Goal: Task Accomplishment & Management: Manage account settings

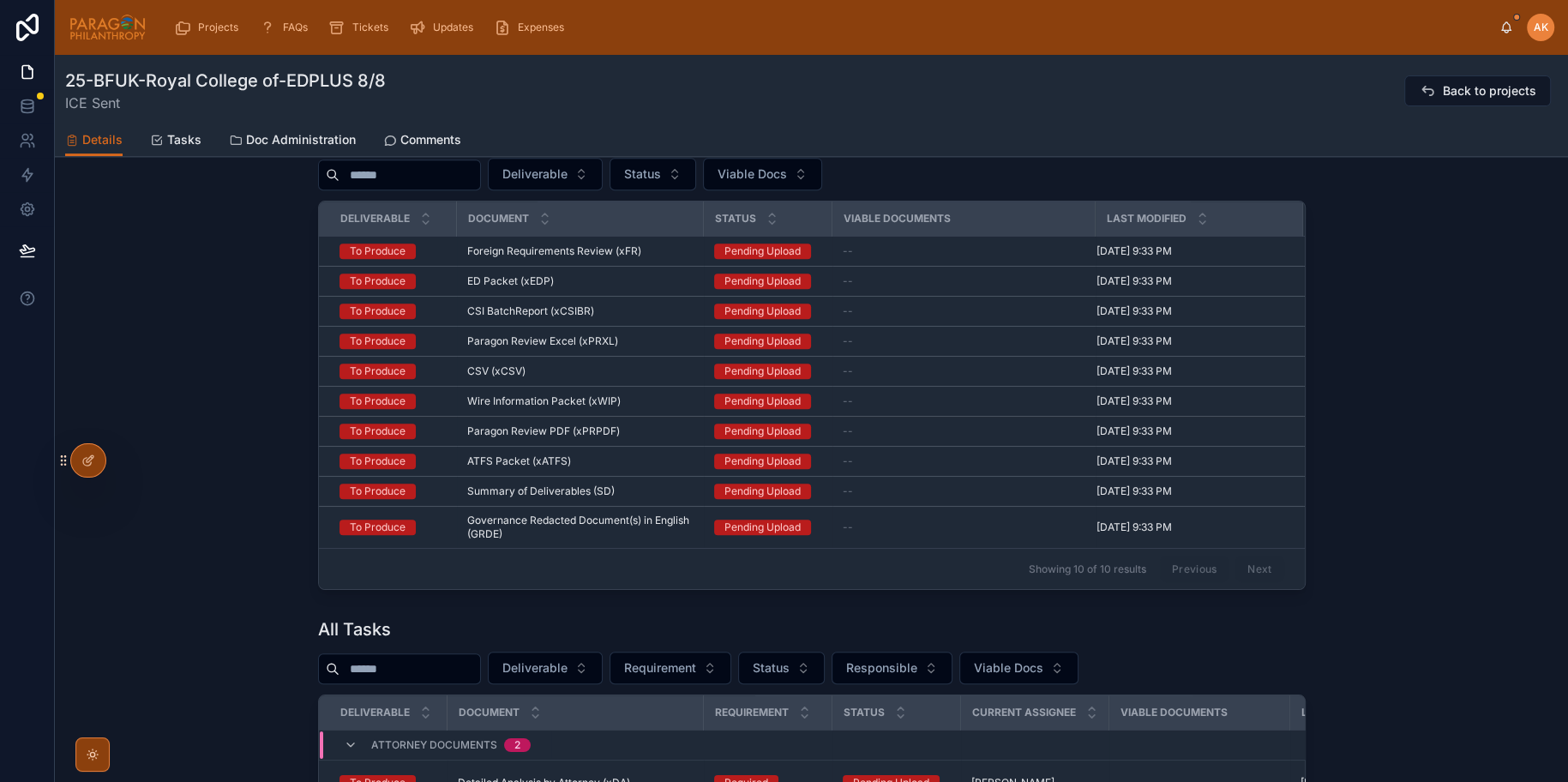
scroll to position [733, 0]
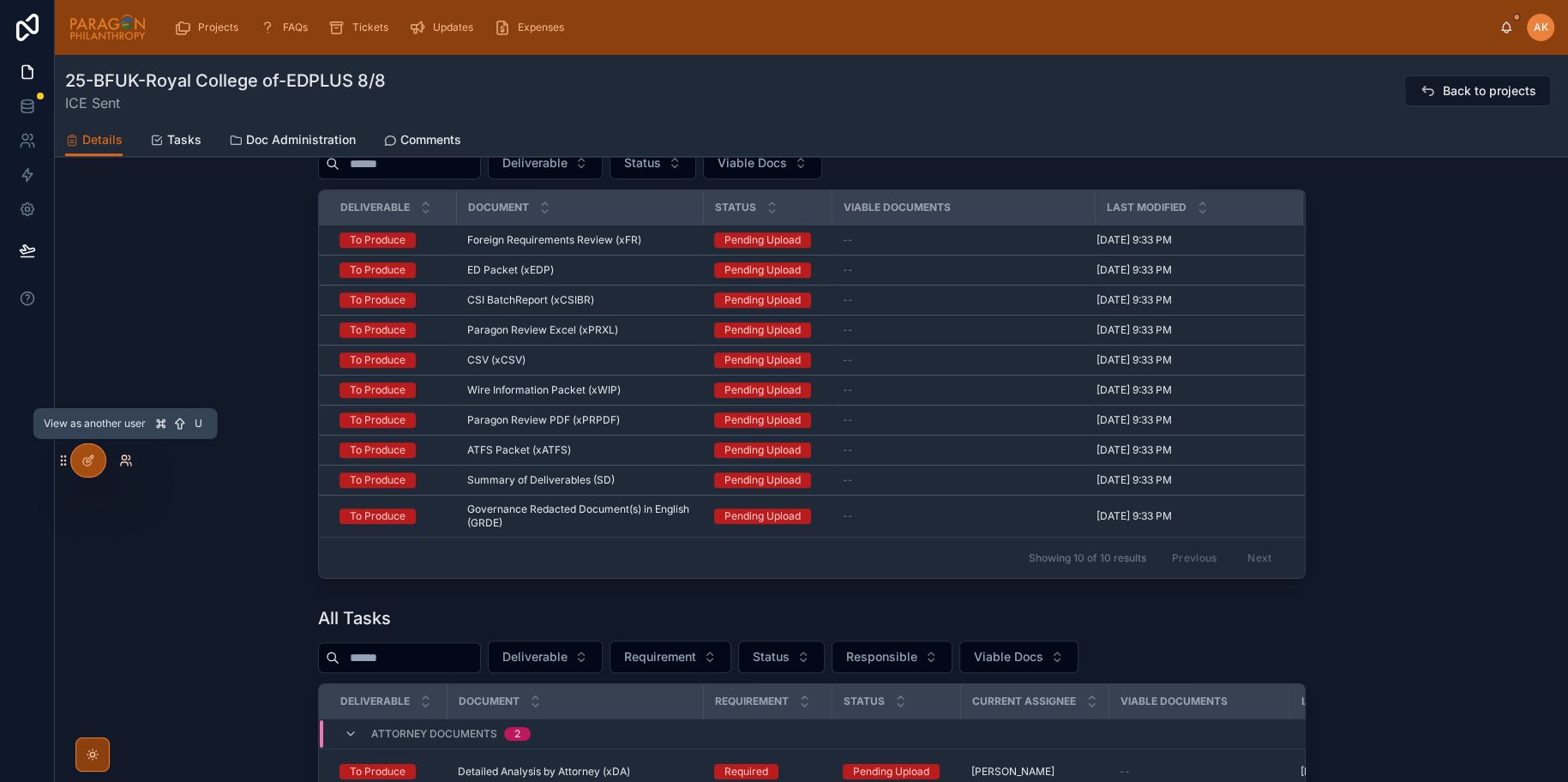
click at [124, 465] on icon at bounding box center [126, 460] width 14 height 14
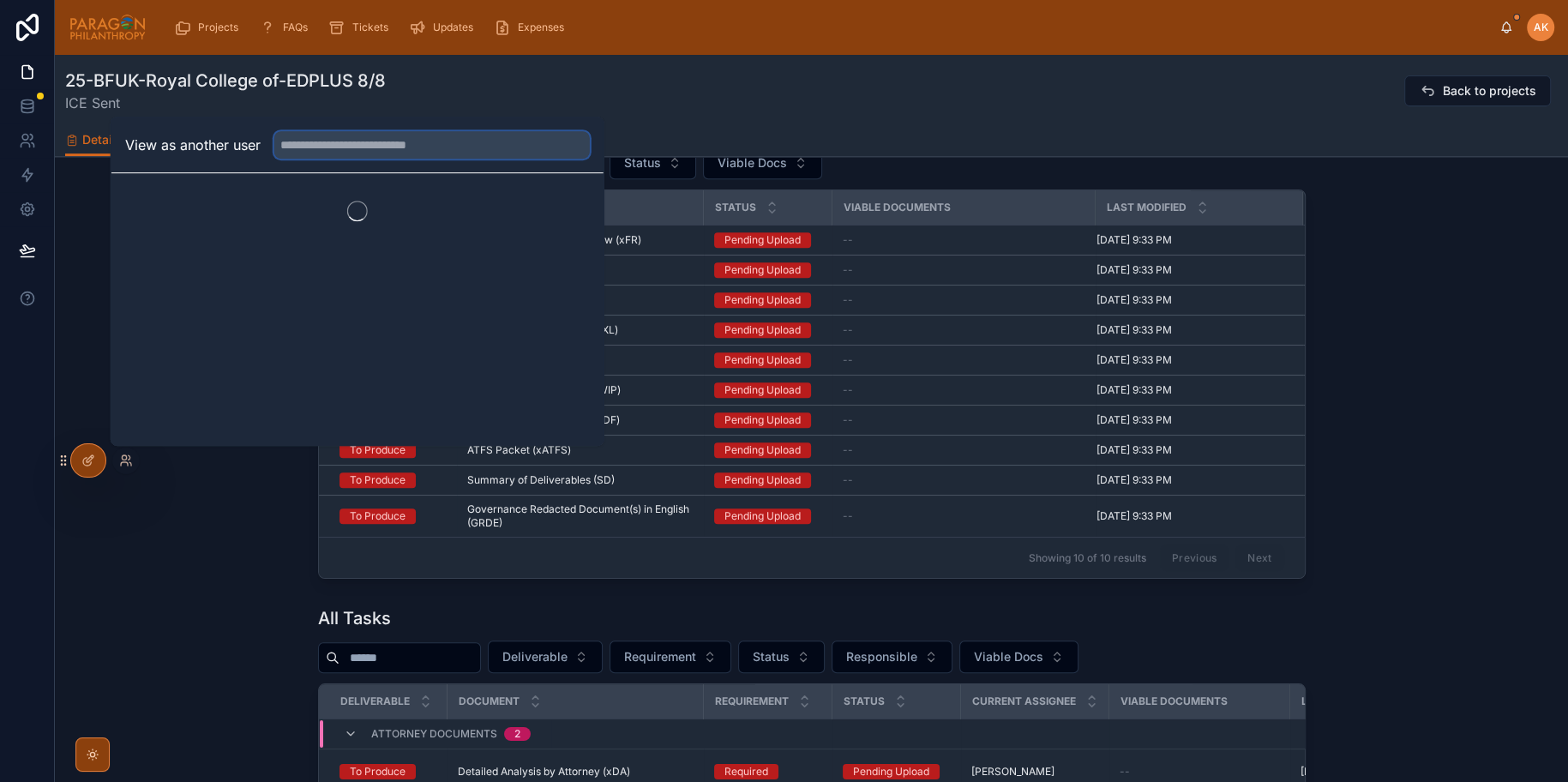
click at [372, 154] on input "text" at bounding box center [432, 145] width 316 height 27
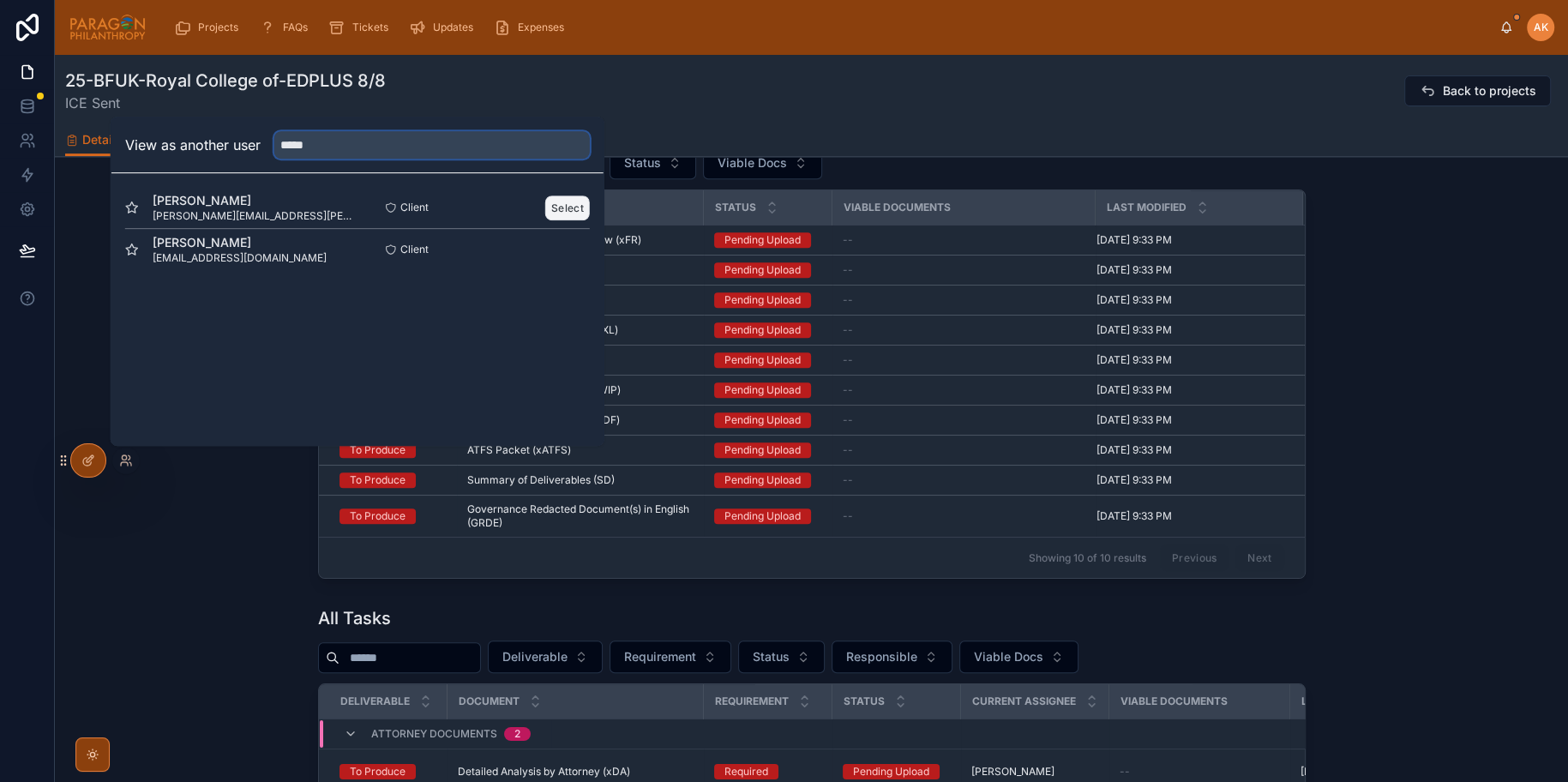
type input "*****"
click at [564, 210] on button "Select" at bounding box center [567, 208] width 45 height 25
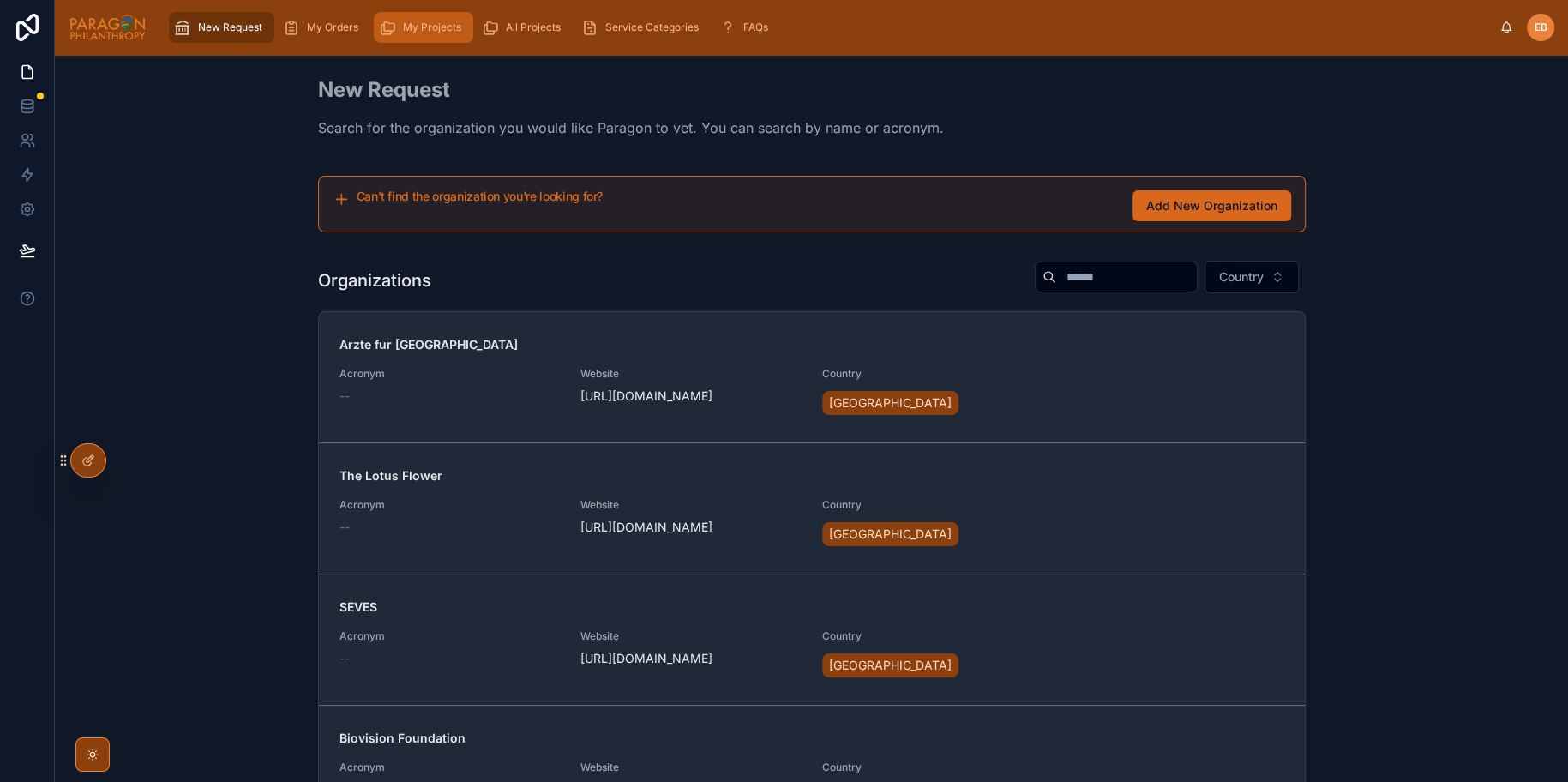
click at [437, 29] on span "My Projects" at bounding box center [432, 27] width 59 height 14
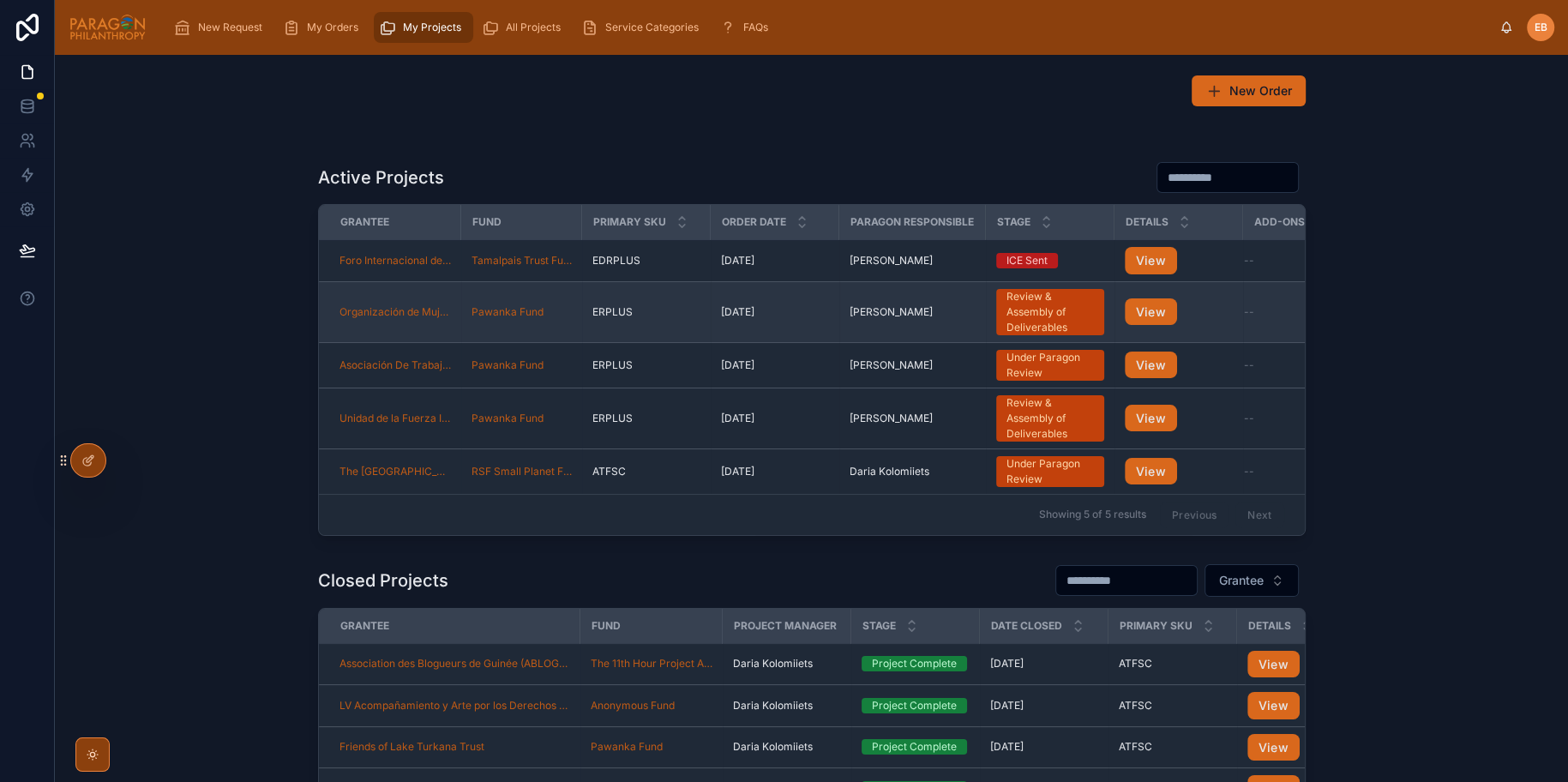
click at [429, 294] on td "Organización de Mujeres Campesinas e Indígenas" at bounding box center [390, 311] width 142 height 60
click at [1158, 311] on button "View" at bounding box center [1151, 311] width 53 height 27
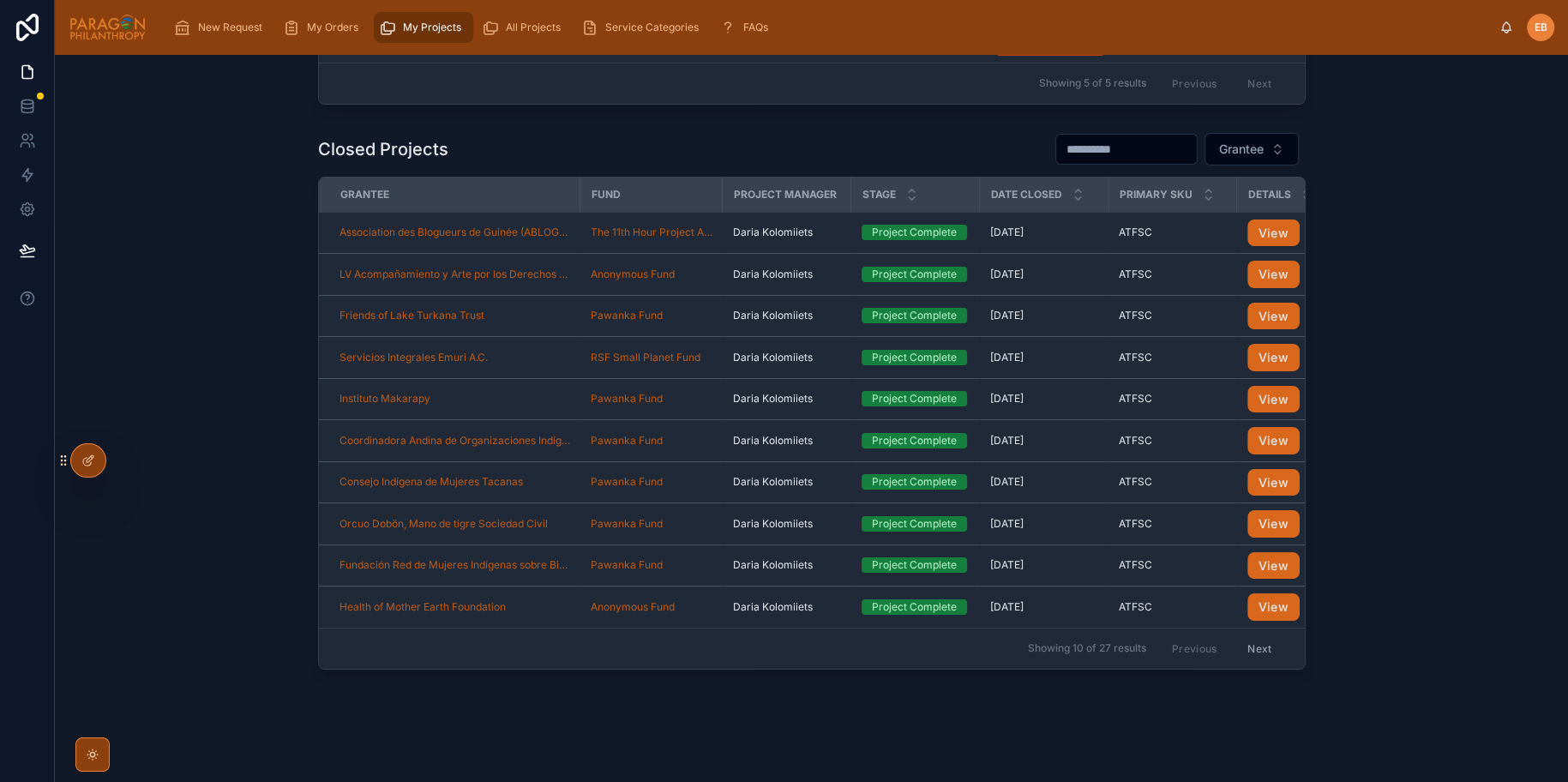
scroll to position [447, 0]
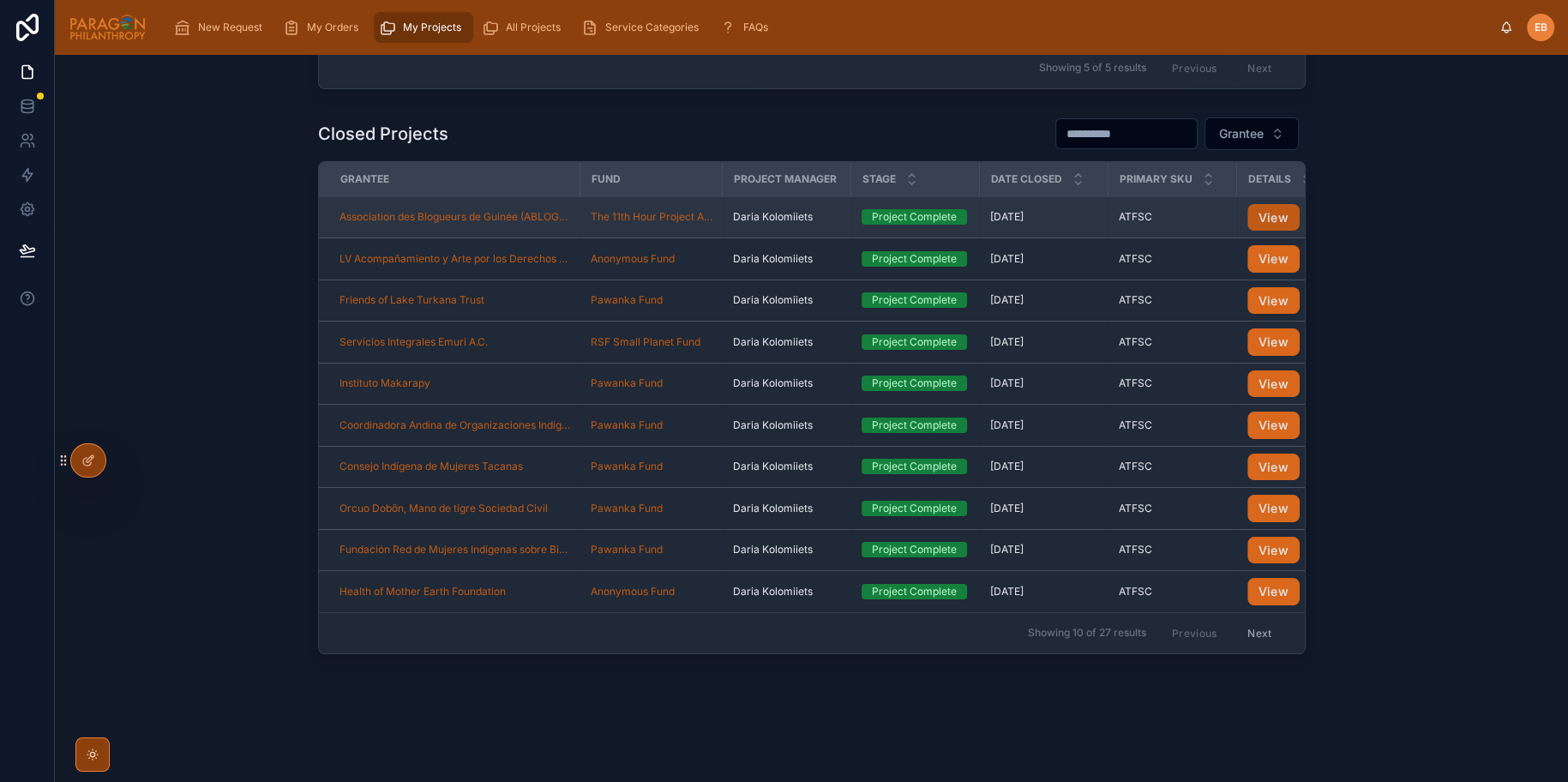
click at [1270, 206] on button "View" at bounding box center [1274, 217] width 53 height 27
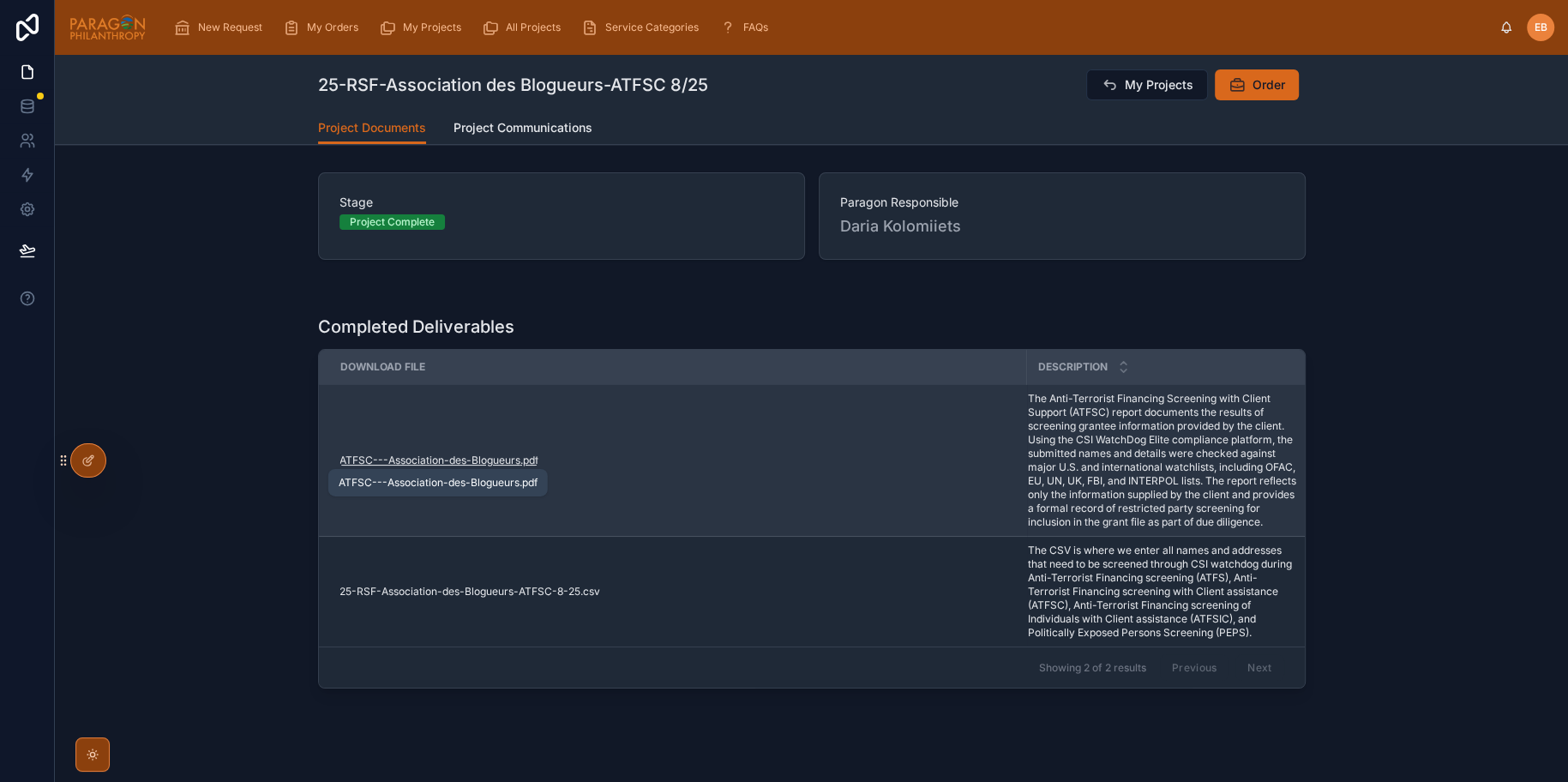
click at [452, 453] on span "ATFSC---Association-des-Blogueurs" at bounding box center [429, 460] width 181 height 14
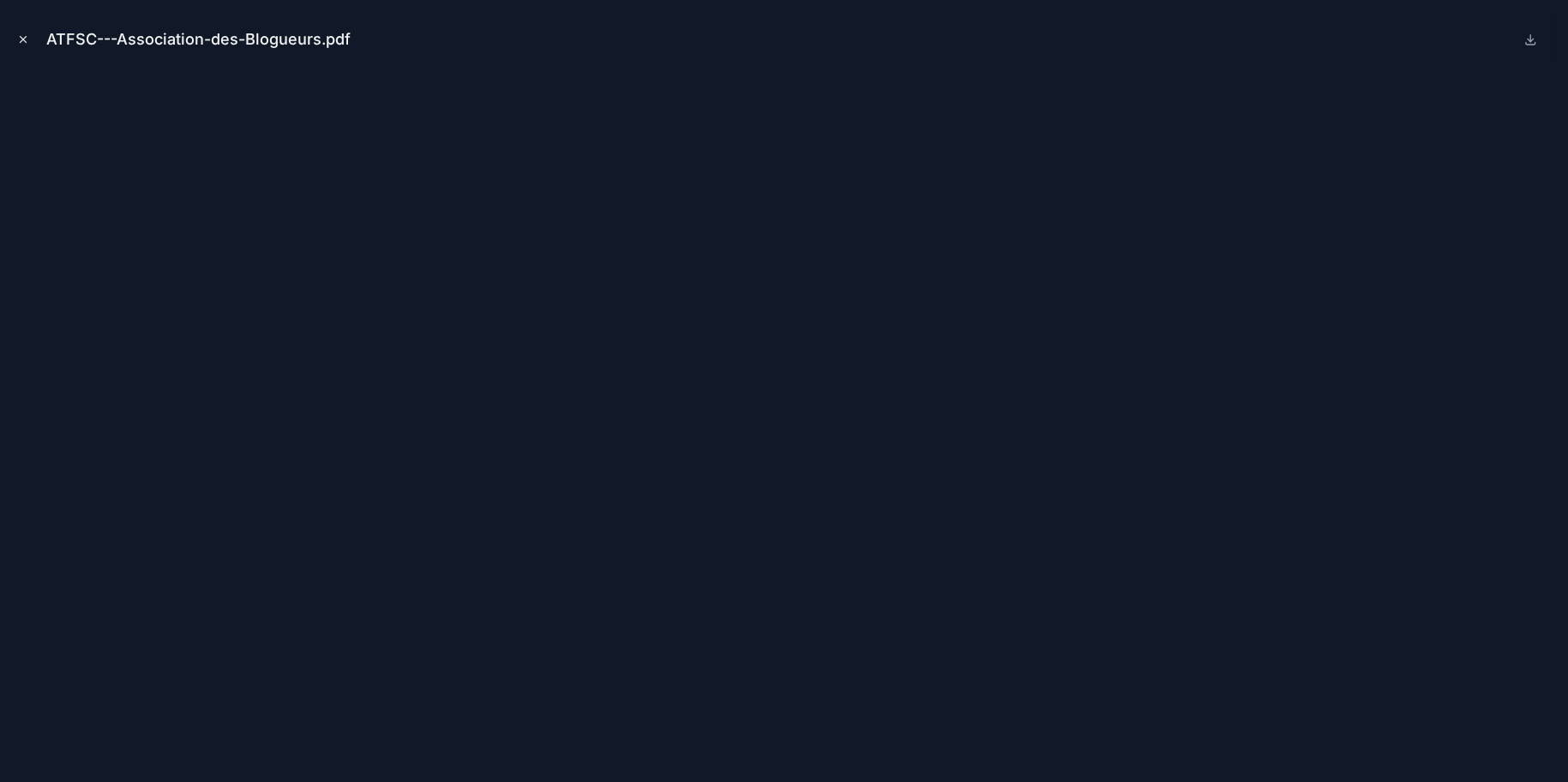
click at [23, 43] on icon "Close modal" at bounding box center [24, 39] width 12 height 12
